Goal: Task Accomplishment & Management: Complete application form

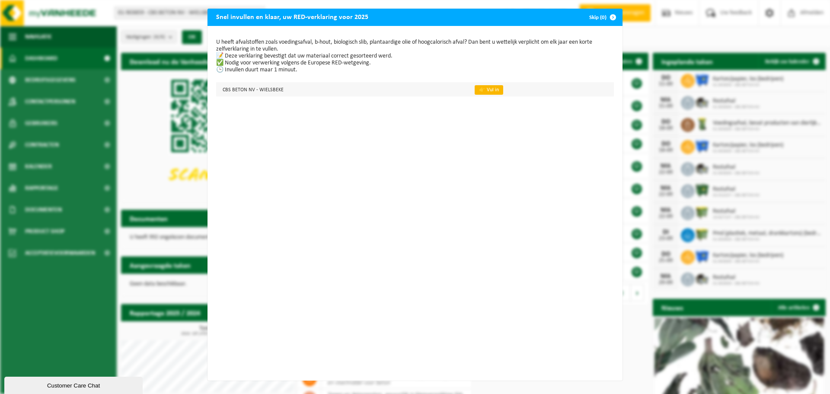
click at [481, 92] on link "👉 Vul in" at bounding box center [489, 90] width 29 height 10
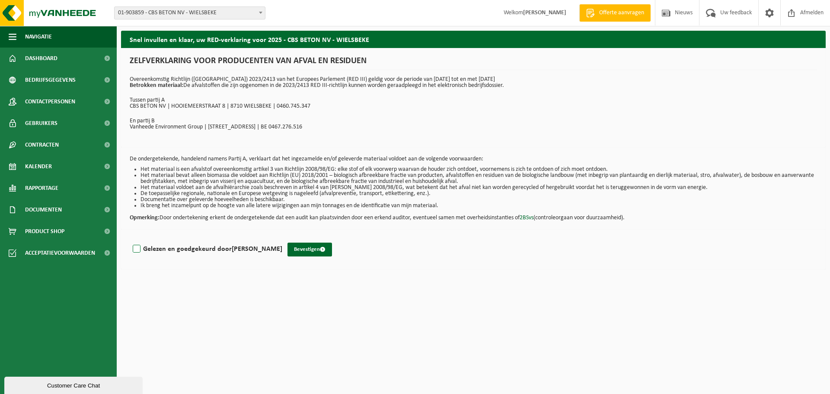
click at [137, 249] on label "Gelezen en goedgekeurd door [PERSON_NAME]" at bounding box center [206, 248] width 151 height 13
click at [282, 238] on input "Gelezen en goedgekeurd door [PERSON_NAME]" at bounding box center [282, 238] width 0 height 0
checkbox input "true"
click at [292, 249] on button "Bevestigen" at bounding box center [309, 249] width 45 height 14
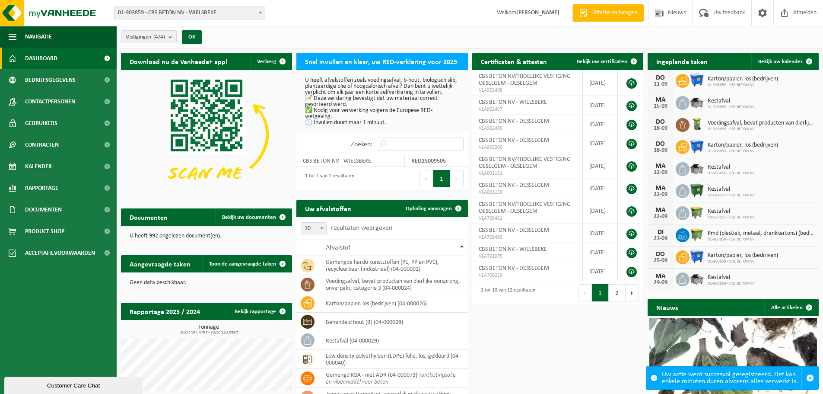
click at [455, 181] on button "Volgende" at bounding box center [456, 178] width 13 height 17
